Goal: Information Seeking & Learning: Understand process/instructions

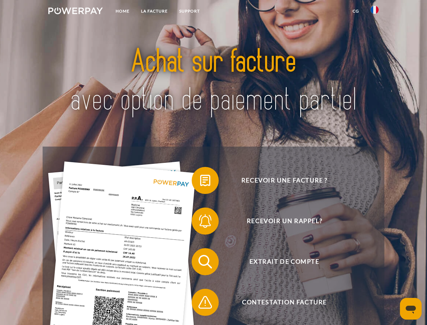
click at [75, 12] on img at bounding box center [75, 10] width 54 height 7
click at [375, 12] on img at bounding box center [375, 10] width 8 height 8
click at [356, 11] on link "CG" at bounding box center [356, 11] width 18 height 12
click at [200, 182] on span at bounding box center [195, 180] width 34 height 34
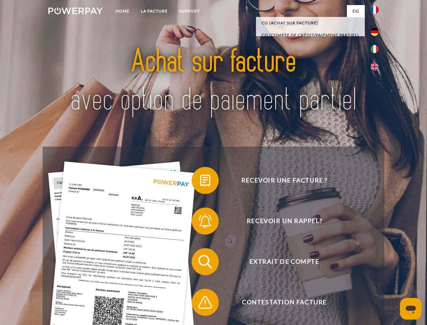
click at [200, 222] on span at bounding box center [195, 221] width 34 height 34
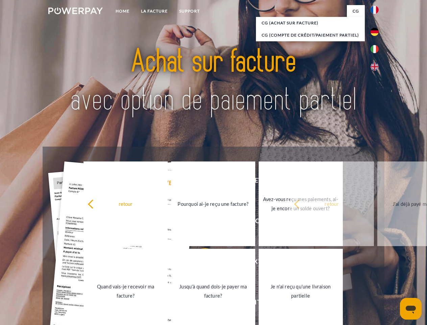
click at [200, 263] on link "Jusqu'à quand dois-je payer ma facture?" at bounding box center [213, 291] width 84 height 85
click at [200, 303] on span at bounding box center [195, 302] width 34 height 34
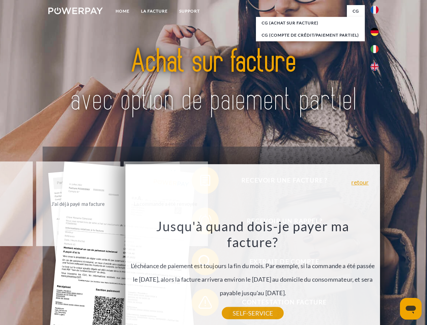
click at [411, 308] on icon "Ouvrir la fenêtre de messagerie" at bounding box center [411, 309] width 10 height 8
